Goal: Ask a question

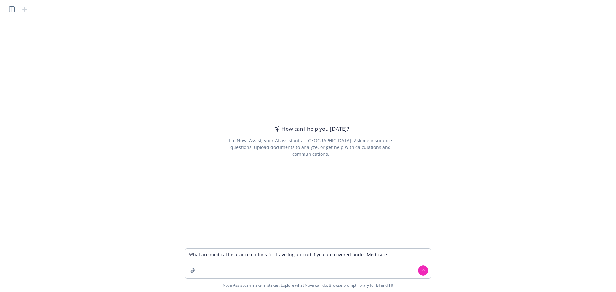
type textarea "What are medical insurance options for traveling abroad if you are covered unde…"
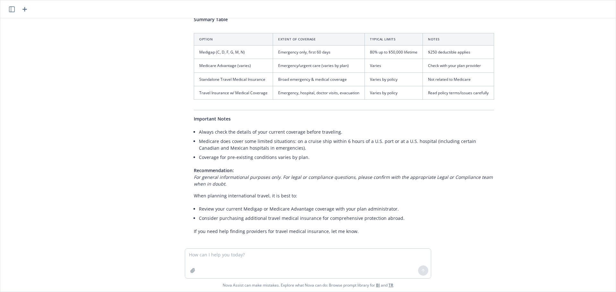
scroll to position [244, 0]
